Goal: Transaction & Acquisition: Purchase product/service

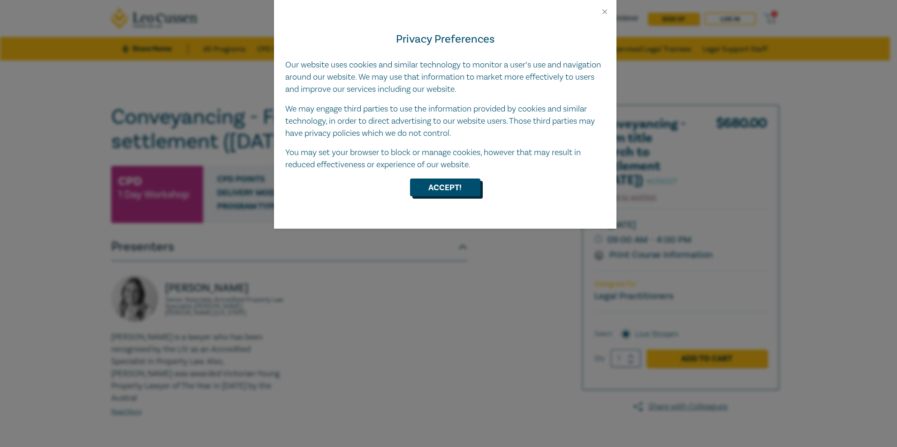
click at [460, 185] on button "Accept!" at bounding box center [445, 188] width 70 height 18
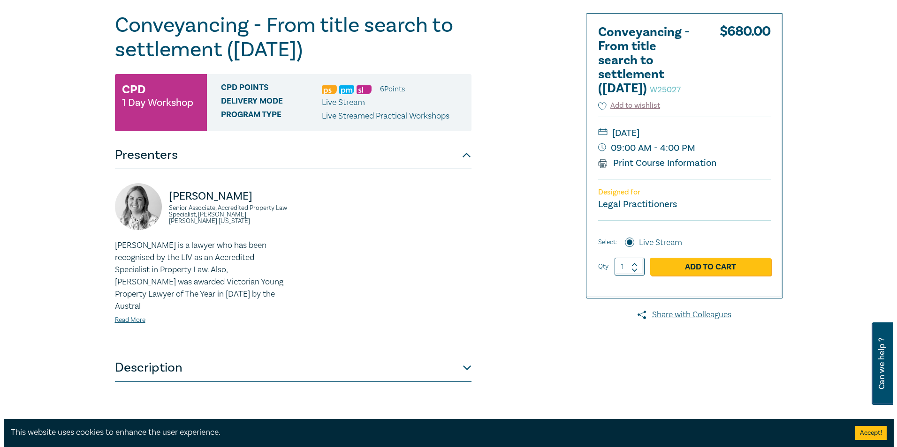
scroll to position [94, 0]
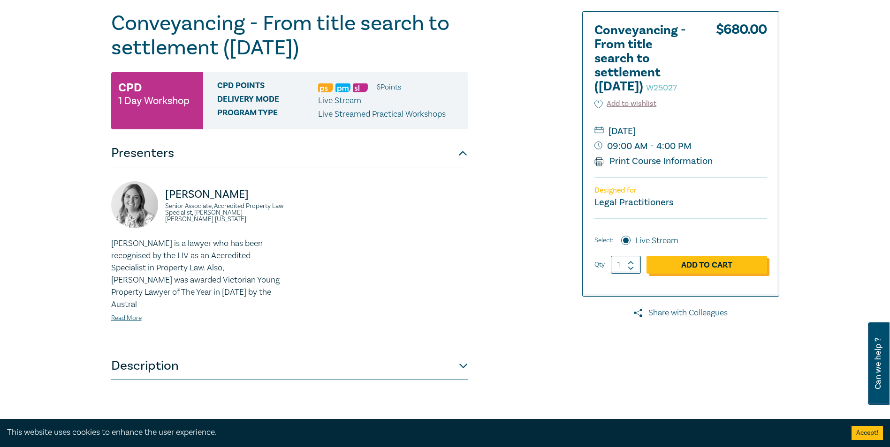
click at [694, 274] on link "Add to Cart" at bounding box center [706, 265] width 121 height 18
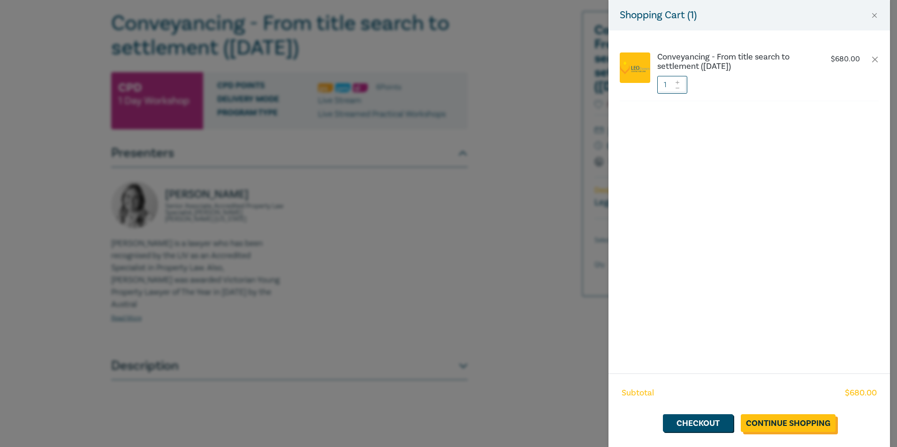
click at [777, 419] on link "Continue Shopping" at bounding box center [787, 424] width 95 height 18
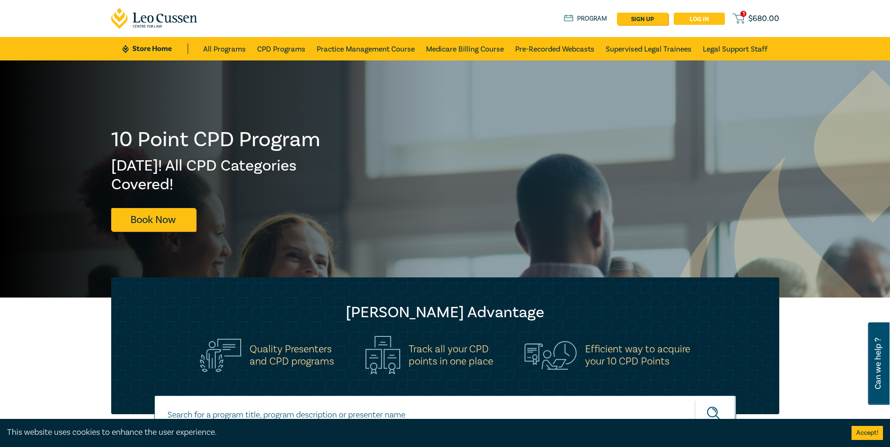
click at [706, 15] on link "Log in" at bounding box center [698, 19] width 51 height 12
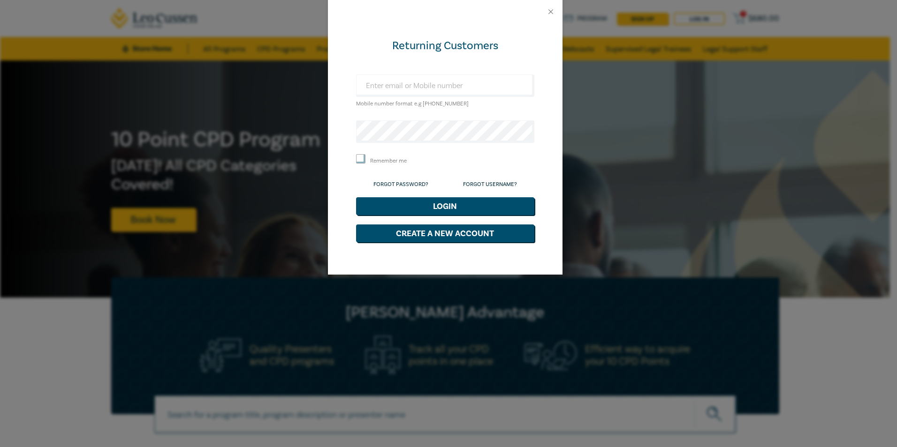
click at [370, 102] on small "Mobile number format e.g [PHONE_NUMBER]" at bounding box center [412, 103] width 113 height 7
click at [364, 102] on small "Mobile number format e.g [PHONE_NUMBER]" at bounding box center [412, 103] width 113 height 7
click at [490, 100] on div "Mobile number format e.g [PHONE_NUMBER]" at bounding box center [445, 92] width 178 height 35
click at [490, 101] on div "Mobile number format e.g [PHONE_NUMBER]" at bounding box center [445, 92] width 178 height 35
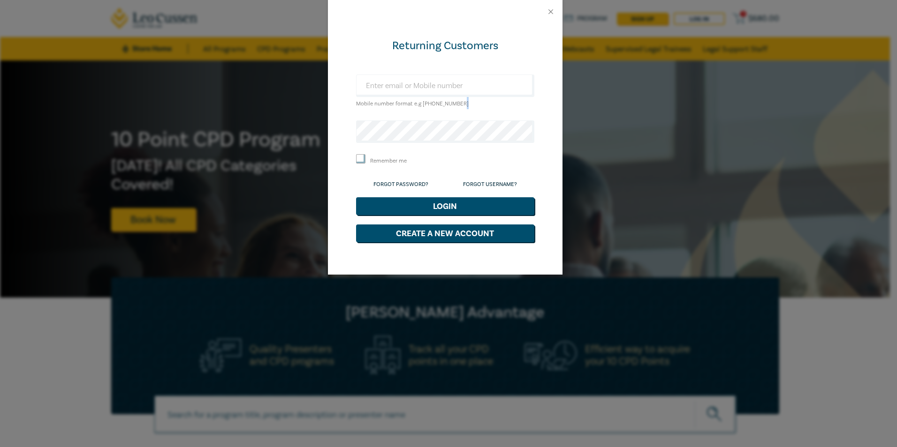
click at [359, 158] on input "Remember me" at bounding box center [360, 158] width 9 height 9
checkbox input "true"
click at [391, 104] on small "Mobile number format e.g [PHONE_NUMBER]" at bounding box center [412, 103] width 113 height 7
click at [439, 83] on input "text" at bounding box center [445, 86] width 178 height 23
type input "[PERSON_NAME][EMAIL_ADDRESS][DOMAIN_NAME]"
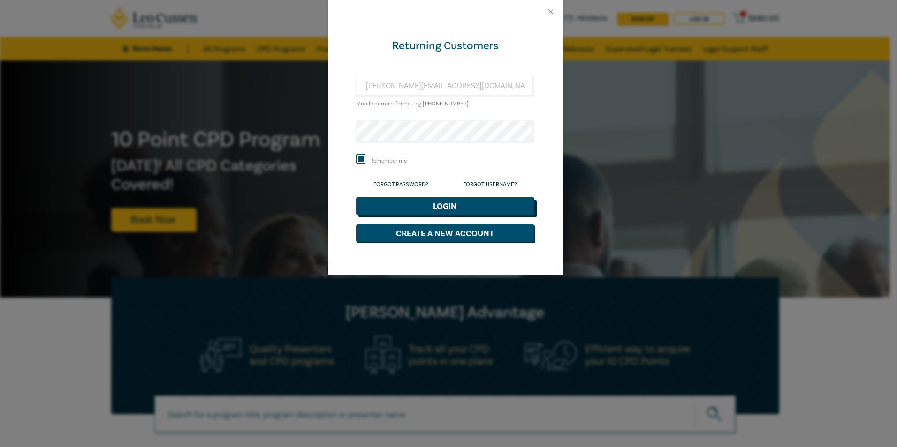
click at [446, 204] on button "Login" at bounding box center [445, 206] width 178 height 18
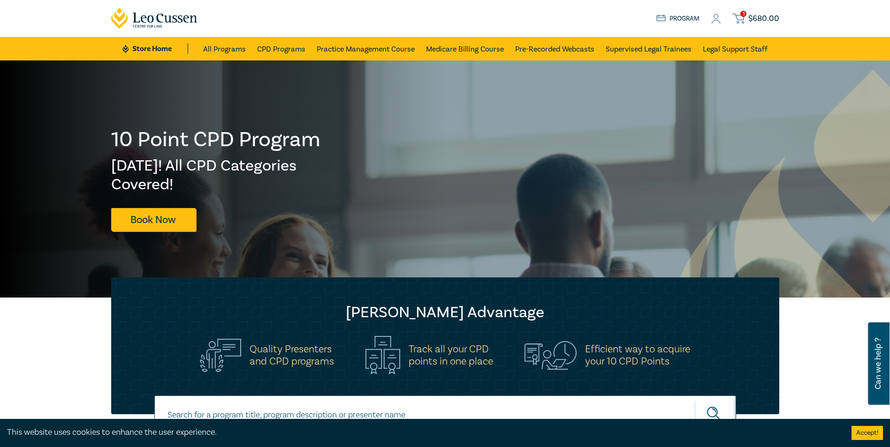
click at [682, 14] on link "Program" at bounding box center [678, 19] width 44 height 10
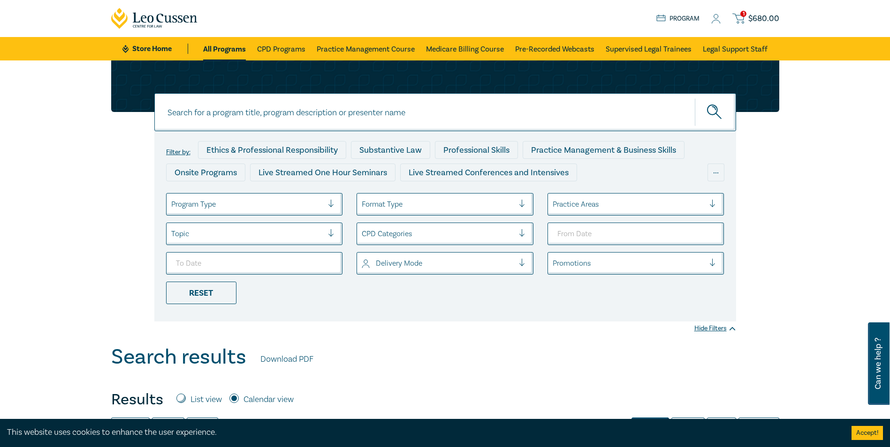
click at [755, 16] on span "$ 680.00" at bounding box center [763, 19] width 31 height 10
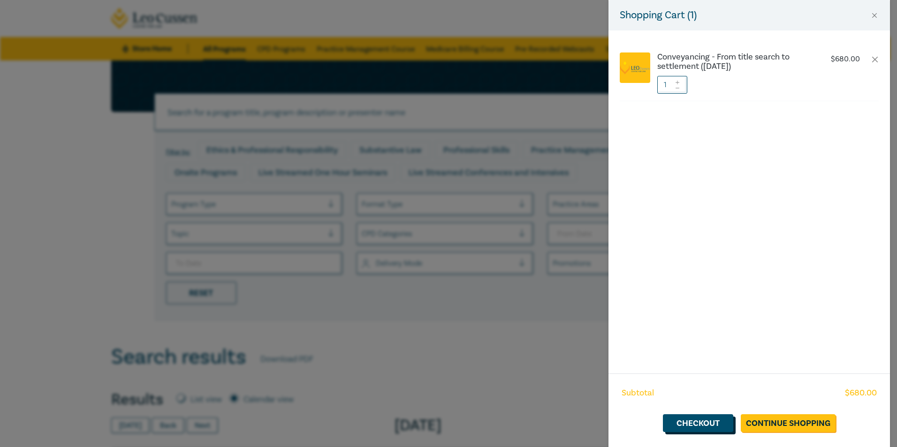
click at [702, 421] on link "Checkout" at bounding box center [698, 424] width 70 height 18
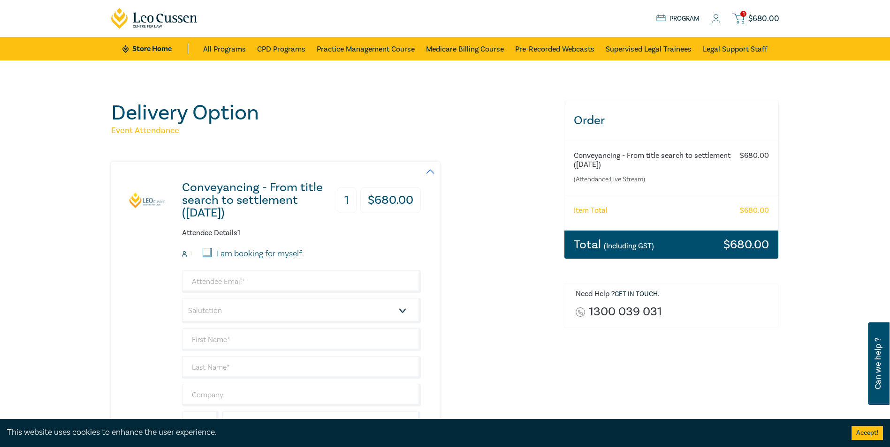
click at [210, 249] on input "I am booking for myself." at bounding box center [207, 252] width 9 height 9
checkbox input "true"
type input "[PERSON_NAME][EMAIL_ADDRESS][DOMAIN_NAME]"
type input "Simon"
type input "Nixon"
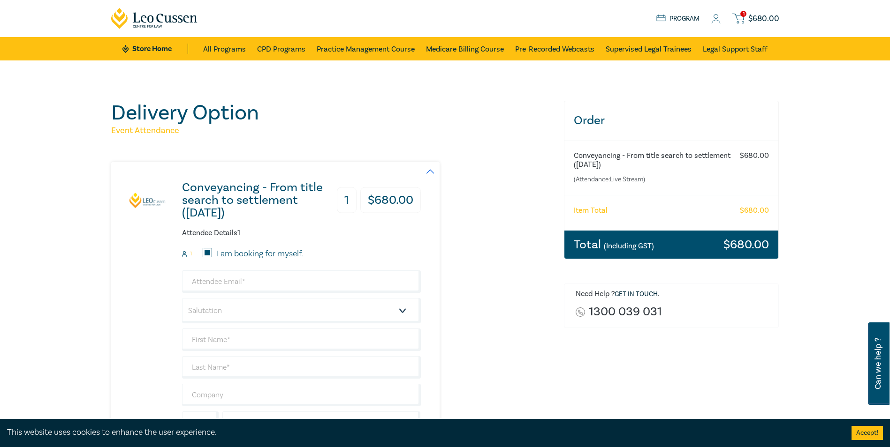
type input "Simon Nixon & Associates"
type input "417349587"
click at [402, 310] on select "Salutation Mr. Mrs. Ms. Miss Dr. Prof. Other" at bounding box center [301, 310] width 239 height 25
select select "Mr."
click at [182, 298] on select "Salutation Mr. Mrs. Ms. Miss Dr. Prof. Other" at bounding box center [301, 310] width 239 height 25
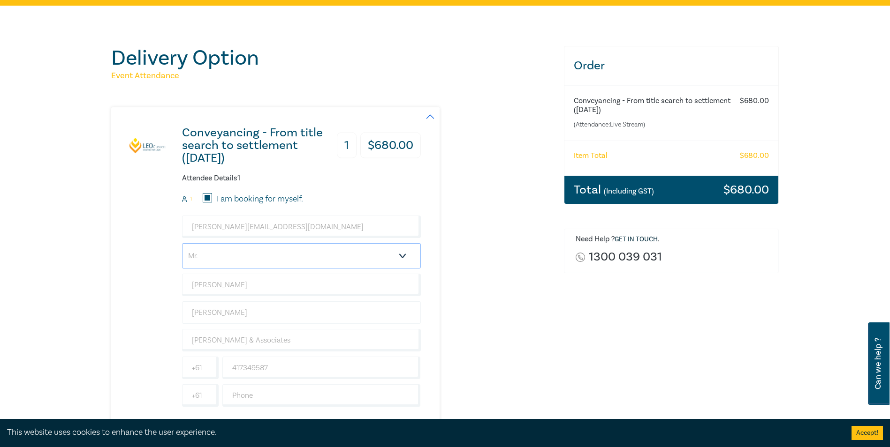
scroll to position [141, 0]
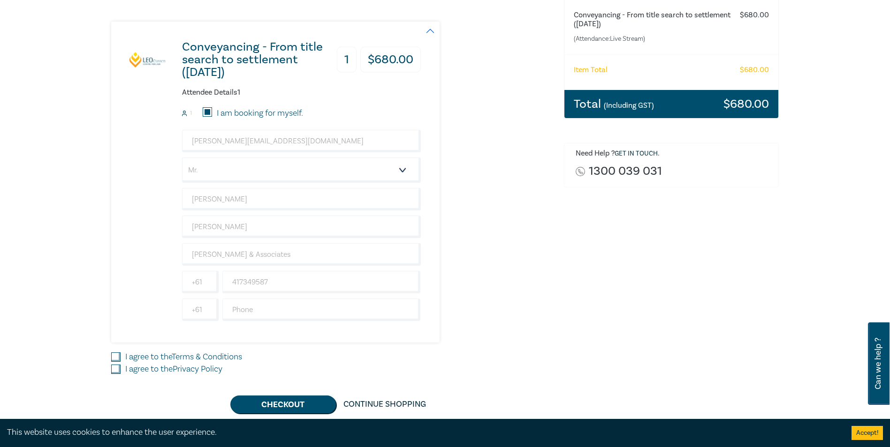
click at [115, 352] on div "I agree to the Terms & Conditions" at bounding box center [331, 357] width 441 height 12
click at [115, 354] on input "I agree to the Terms & Conditions" at bounding box center [115, 357] width 9 height 9
checkbox input "true"
click at [113, 367] on input "I agree to the Privacy Policy" at bounding box center [115, 369] width 9 height 9
checkbox input "true"
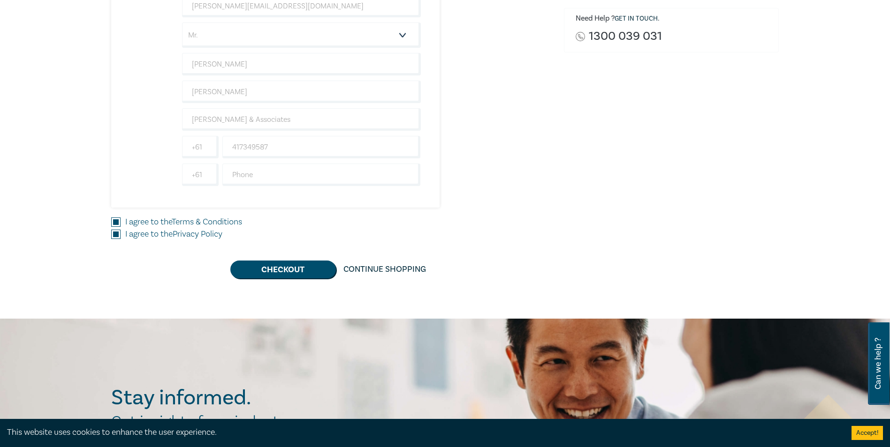
scroll to position [281, 0]
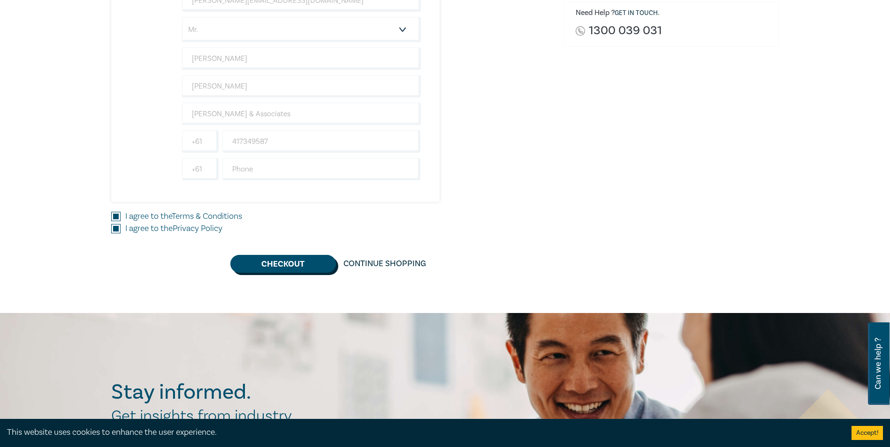
click at [289, 260] on button "Checkout" at bounding box center [283, 264] width 106 height 18
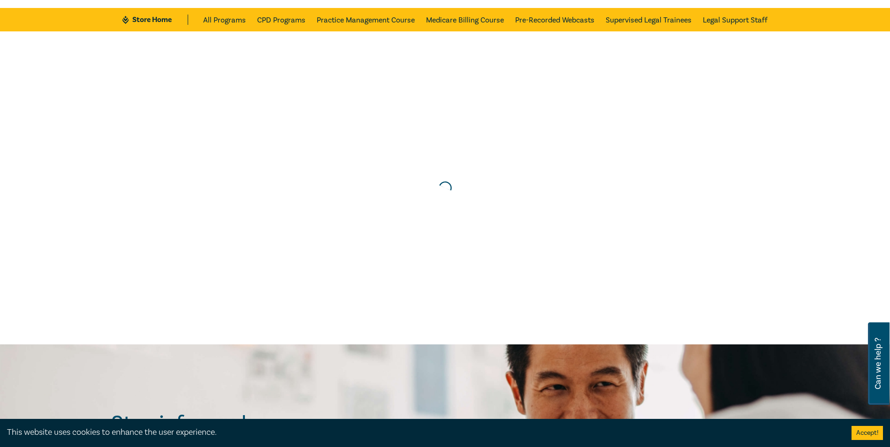
scroll to position [0, 0]
